Goal: Information Seeking & Learning: Learn about a topic

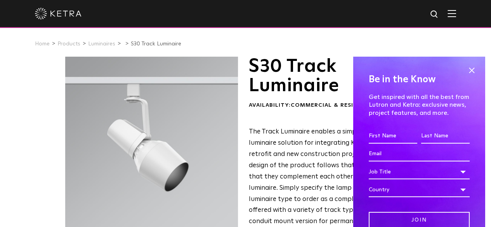
drag, startPoint x: 465, startPoint y: 72, endPoint x: 384, endPoint y: 70, distance: 81.2
click at [466, 72] on span at bounding box center [472, 70] width 12 height 12
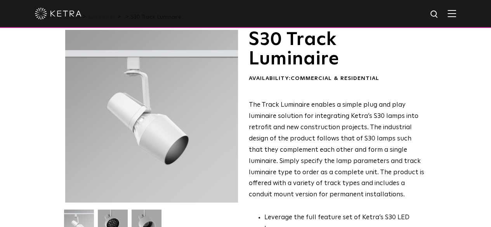
scroll to position [39, 0]
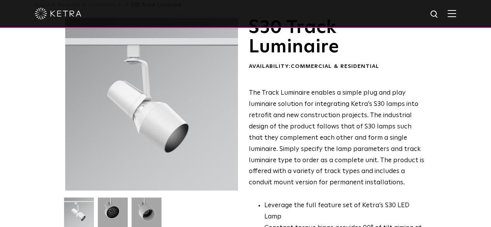
drag, startPoint x: 120, startPoint y: 117, endPoint x: 98, endPoint y: 103, distance: 26.2
drag, startPoint x: 98, startPoint y: 103, endPoint x: 56, endPoint y: 118, distance: 44.0
click at [65, 118] on div at bounding box center [151, 104] width 173 height 173
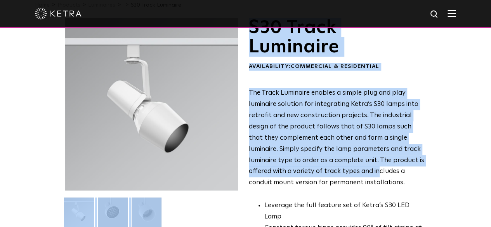
drag, startPoint x: 183, startPoint y: 131, endPoint x: 267, endPoint y: 136, distance: 84.8
click at [267, 136] on div "S30 Track Luminaire Availability: Commercial & Residential The Track Luminaire …" at bounding box center [245, 222] width 361 height 409
click at [250, 136] on p "The Track Luminaire enables a simple plug and play luminaire solution for integ…" at bounding box center [337, 138] width 177 height 101
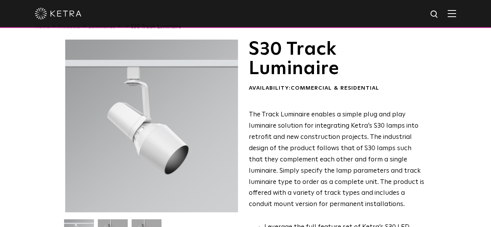
scroll to position [0, 0]
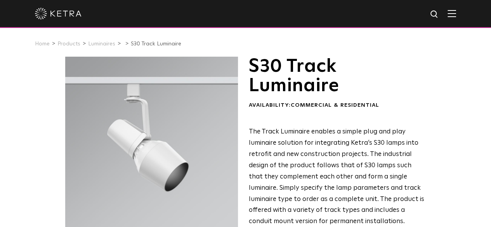
click at [280, 71] on h1 "S30 Track Luminaire" at bounding box center [337, 76] width 177 height 39
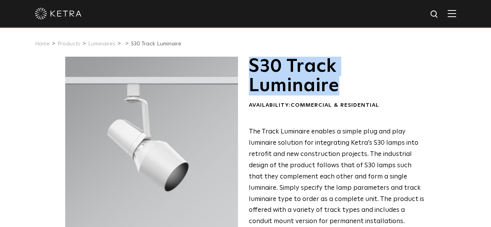
drag, startPoint x: 248, startPoint y: 68, endPoint x: 413, endPoint y: 69, distance: 164.3
copy h1 "S30 Track Luminaire"
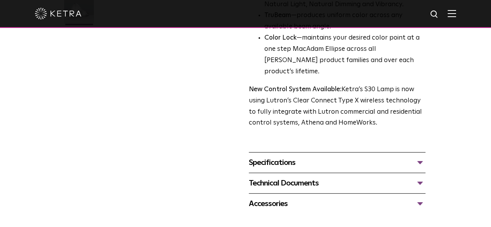
scroll to position [311, 0]
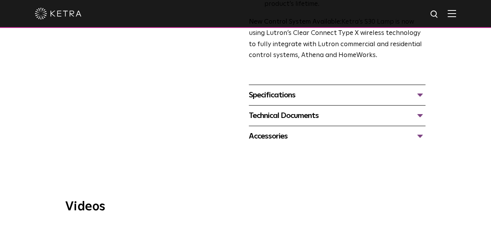
click at [301, 89] on div "Specifications" at bounding box center [337, 95] width 177 height 12
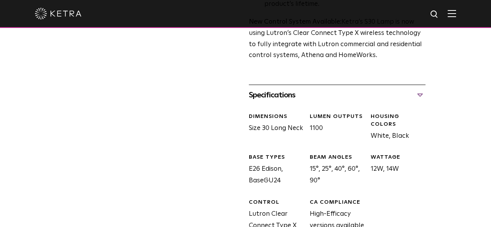
click at [301, 89] on div "Specifications" at bounding box center [337, 95] width 177 height 12
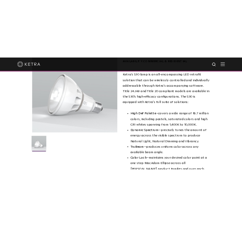
scroll to position [0, 0]
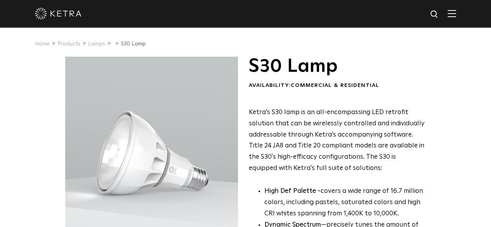
click at [134, 47] on link "S30 Lamp" at bounding box center [133, 43] width 25 height 5
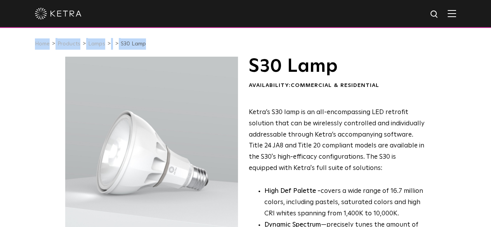
click at [134, 47] on link "S30 Lamp" at bounding box center [133, 43] width 25 height 5
click at [121, 44] on link "S30 Lamp" at bounding box center [133, 43] width 25 height 5
drag, startPoint x: 116, startPoint y: 44, endPoint x: 150, endPoint y: 57, distance: 36.9
copy div "S30 Lamp"
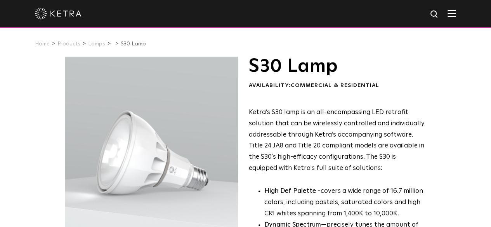
click at [131, 44] on link "S30 Lamp" at bounding box center [133, 43] width 25 height 5
click at [89, 45] on link "Lamps" at bounding box center [96, 43] width 17 height 5
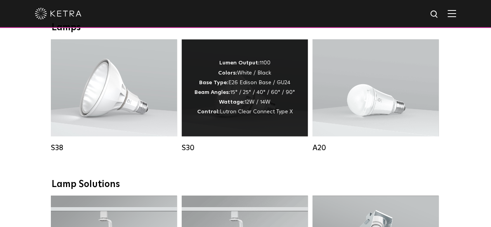
scroll to position [726, 0]
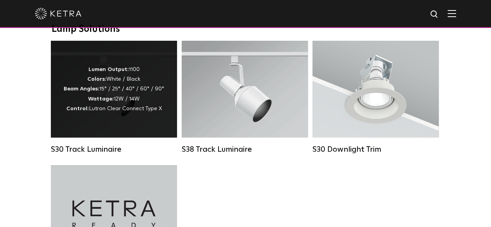
click at [154, 113] on div "Lumen Output: 1100 Colors: White / Black Beam Angles: 15° / 25° / 40° / 60° / 9…" at bounding box center [114, 88] width 101 height 49
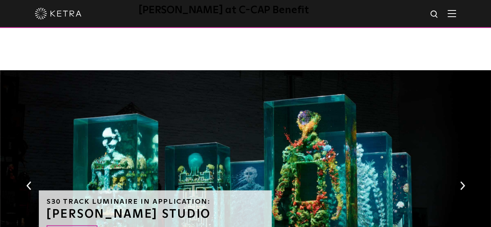
scroll to position [733, 0]
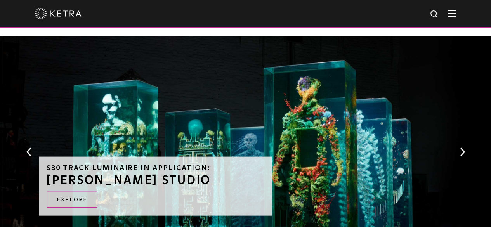
click at [464, 147] on button "Next" at bounding box center [463, 152] width 8 height 10
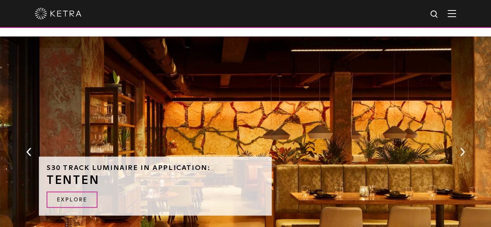
click at [464, 147] on button "Next" at bounding box center [463, 152] width 8 height 10
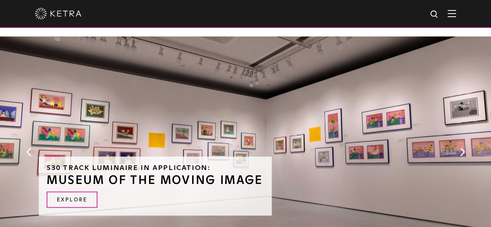
click at [464, 147] on button "Next" at bounding box center [463, 152] width 8 height 10
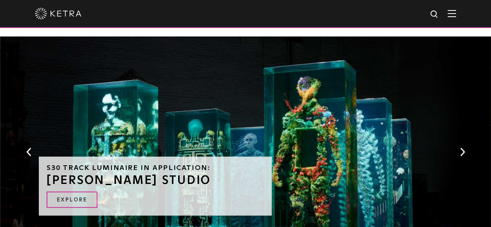
scroll to position [694, 0]
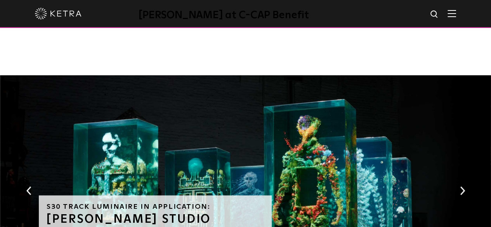
click at [463, 186] on button "Next" at bounding box center [463, 191] width 8 height 10
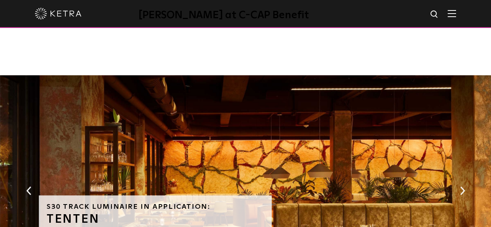
click at [465, 186] on button "Next" at bounding box center [463, 191] width 8 height 10
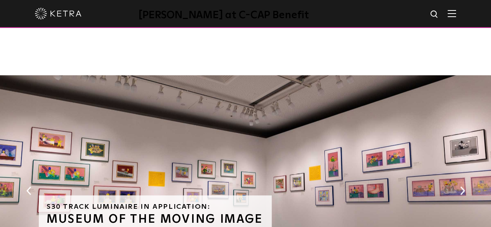
click at [465, 186] on button "Next" at bounding box center [463, 191] width 8 height 10
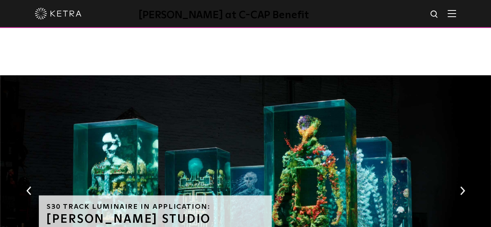
click at [465, 186] on button "Next" at bounding box center [463, 191] width 8 height 10
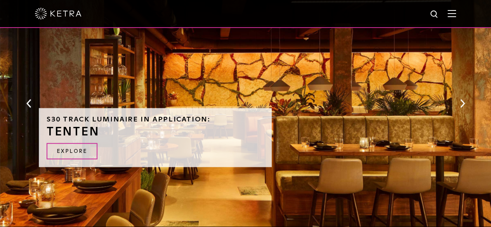
scroll to position [733, 0]
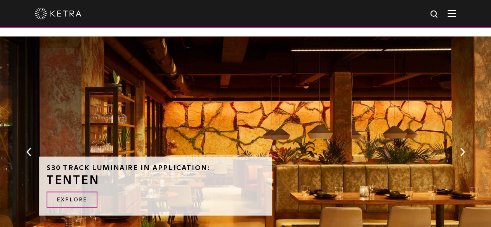
click at [458, 90] on div "S30 Track Luminaire in Application: TENTEN Explore" at bounding box center [245, 157] width 491 height 243
click at [464, 147] on button "Next" at bounding box center [463, 152] width 8 height 10
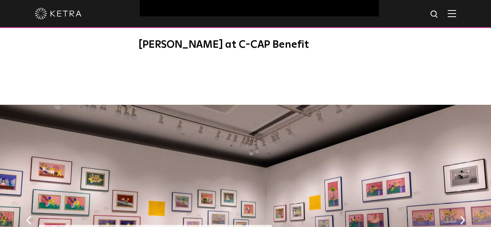
scroll to position [616, 0]
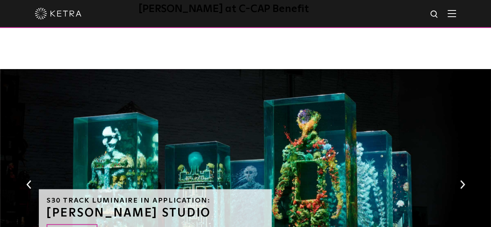
scroll to position [733, 0]
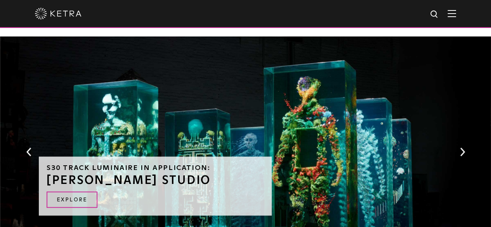
click at [460, 147] on button "Next" at bounding box center [463, 152] width 8 height 10
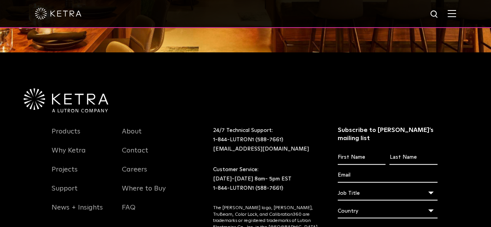
scroll to position [966, 0]
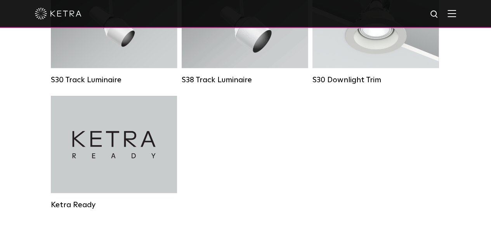
scroll to position [726, 0]
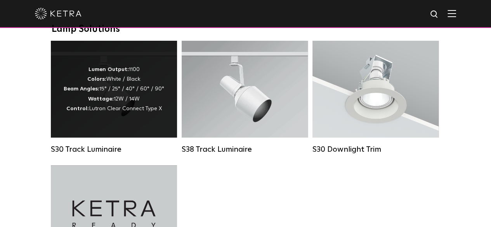
click at [166, 108] on div "Lumen Output: 1100 Colors: White / Black Beam Angles: 15° / 25° / 40° / 60° / 9…" at bounding box center [114, 88] width 126 height 97
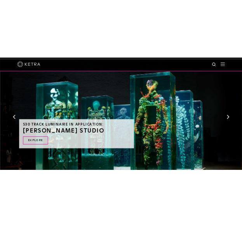
scroll to position [699, 0]
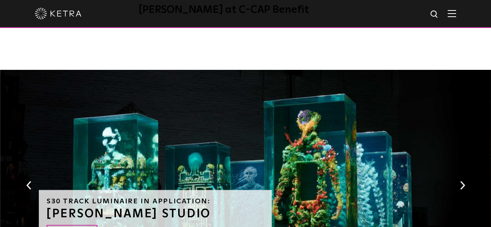
click at [460, 112] on div "S30 Track Luminaire in Application: [PERSON_NAME] STUDIO EXPLORE" at bounding box center [245, 191] width 491 height 243
click at [458, 121] on div "S30 Track Luminaire in Application: [PERSON_NAME] STUDIO EXPLORE" at bounding box center [245, 191] width 491 height 243
click at [467, 123] on div "S30 Track Luminaire in Application: [PERSON_NAME] STUDIO EXPLORE" at bounding box center [245, 191] width 491 height 243
click at [464, 180] on button "Next" at bounding box center [463, 185] width 8 height 10
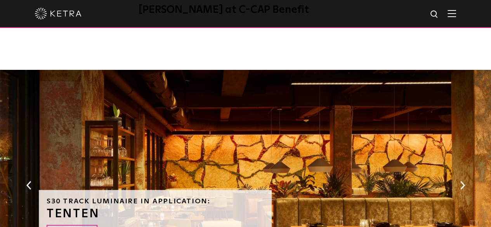
click at [464, 180] on button "Next" at bounding box center [463, 185] width 8 height 10
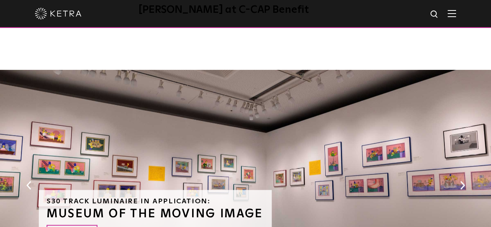
click at [457, 120] on div "S30 Track Luminaire in Application: MUSEUM OF THE MOVING IMAGE Explore" at bounding box center [245, 191] width 491 height 243
click at [461, 180] on button "Next" at bounding box center [463, 185] width 8 height 10
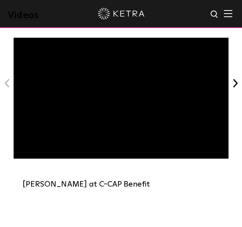
scroll to position [698, 0]
